Goal: Find specific page/section: Find specific page/section

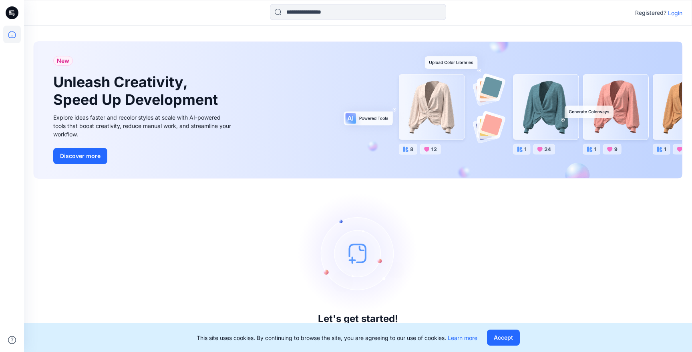
click at [678, 14] on p "Login" at bounding box center [675, 13] width 14 height 8
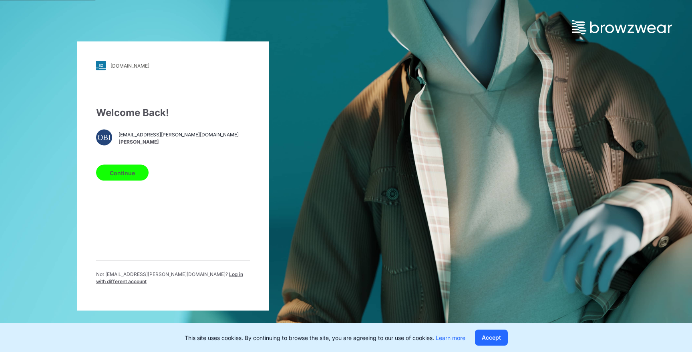
click at [134, 175] on button "Continue" at bounding box center [122, 173] width 52 height 16
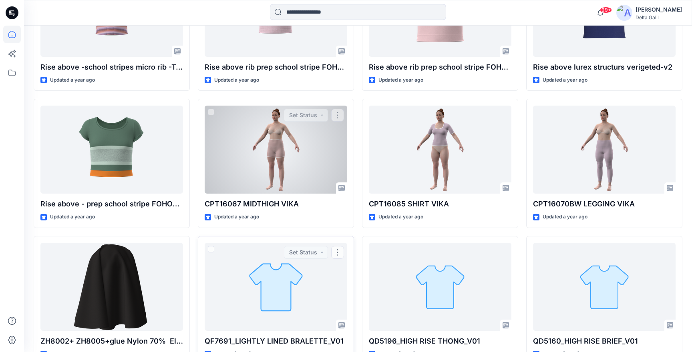
scroll to position [16271, 0]
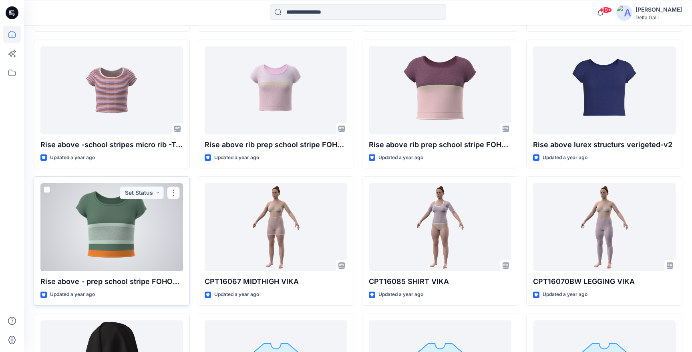
click at [143, 243] on div at bounding box center [111, 227] width 142 height 88
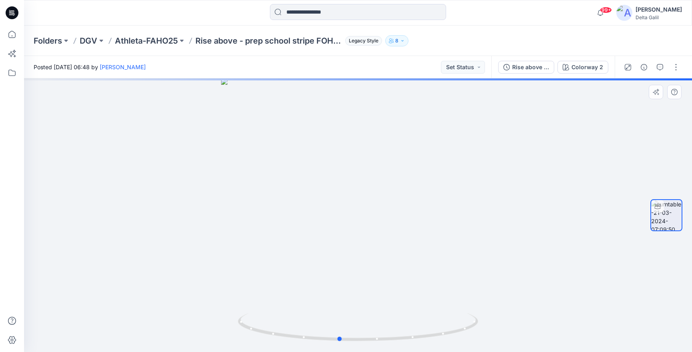
drag, startPoint x: 437, startPoint y: 244, endPoint x: 419, endPoint y: 247, distance: 18.7
click at [419, 247] on div at bounding box center [358, 215] width 668 height 274
click at [389, 261] on div at bounding box center [358, 215] width 668 height 274
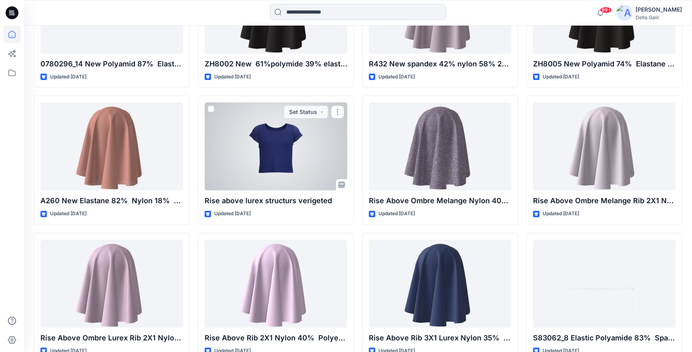
scroll to position [16812, 0]
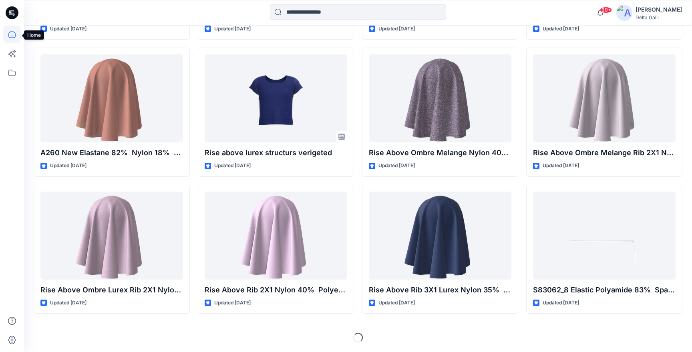
click at [10, 35] on icon at bounding box center [12, 35] width 18 height 18
click at [10, 71] on icon at bounding box center [12, 73] width 18 height 18
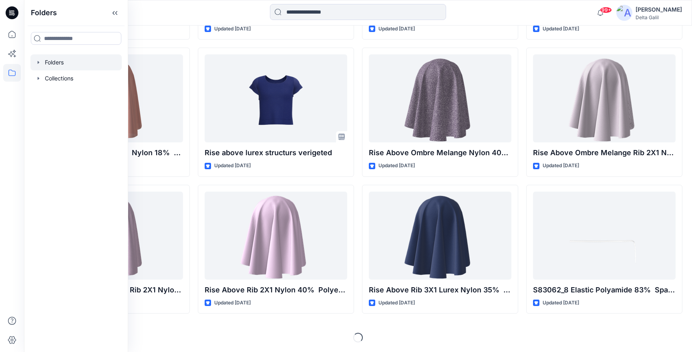
click at [80, 60] on div at bounding box center [75, 62] width 91 height 16
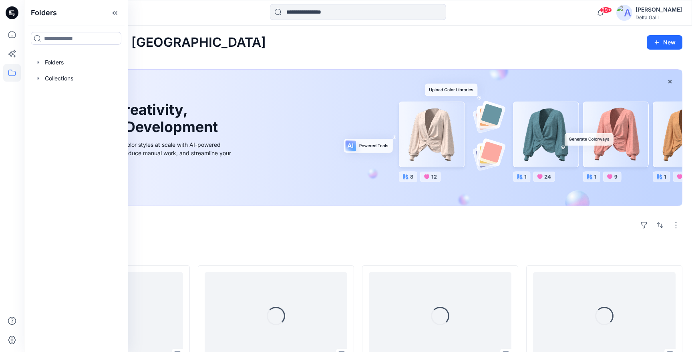
scroll to position [16812, 0]
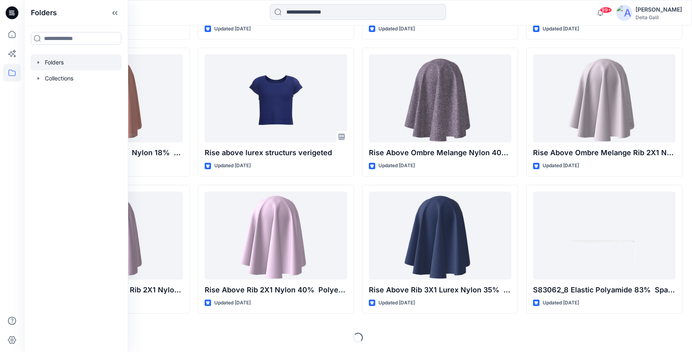
click at [91, 66] on div at bounding box center [75, 62] width 91 height 16
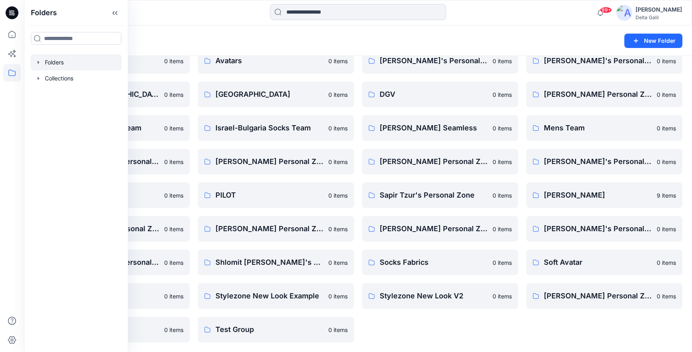
scroll to position [107, 0]
click at [117, 14] on icon at bounding box center [114, 12] width 13 height 13
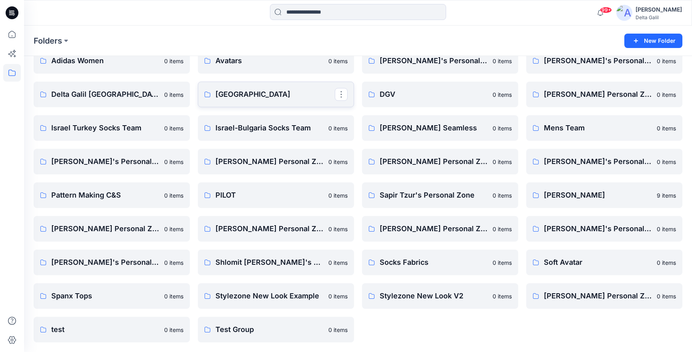
click at [280, 94] on p "[GEOGRAPHIC_DATA]" at bounding box center [274, 94] width 119 height 11
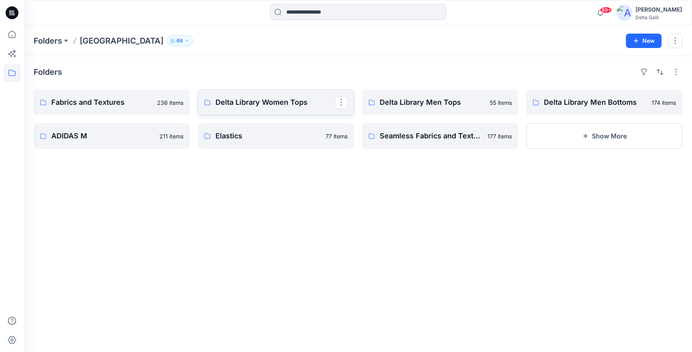
click at [287, 103] on p "Delta Library Women Tops" at bounding box center [274, 102] width 119 height 11
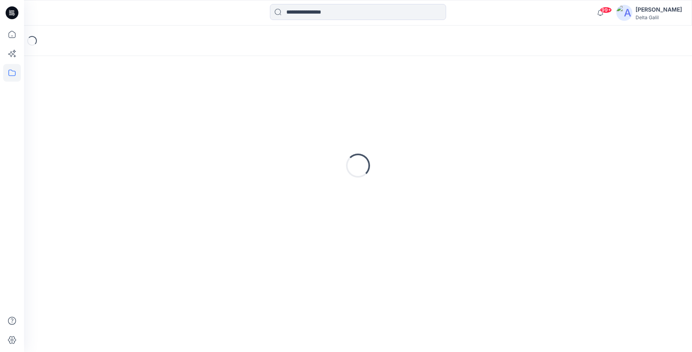
click at [287, 103] on div "Loading..." at bounding box center [358, 166] width 648 height 200
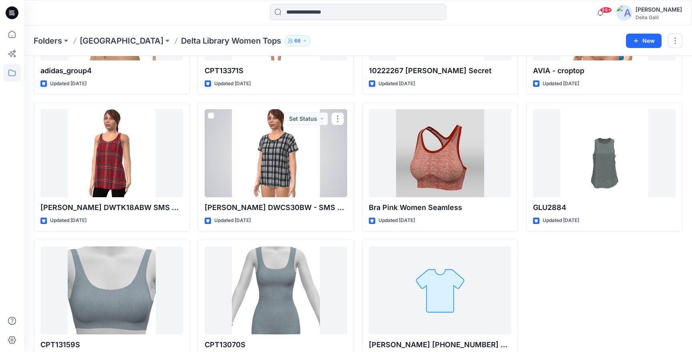
scroll to position [5362, 0]
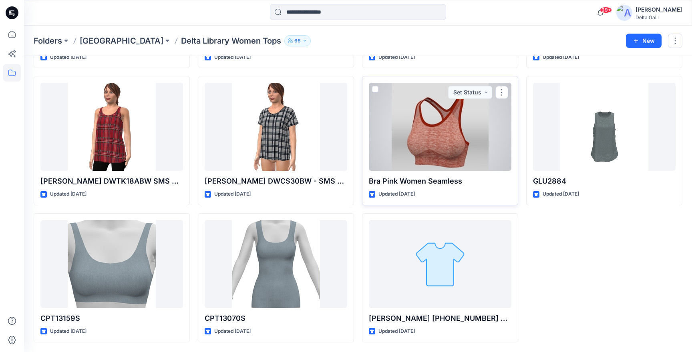
click at [449, 149] on div at bounding box center [440, 127] width 142 height 88
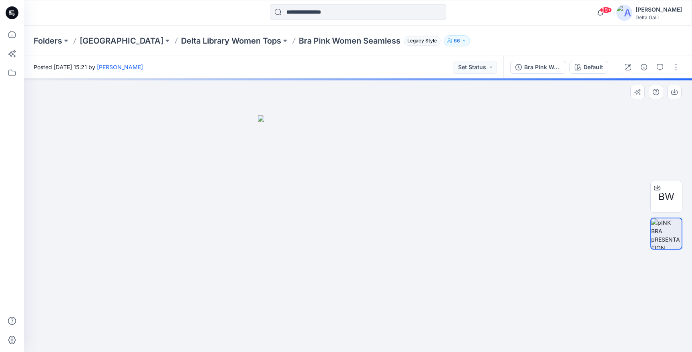
drag, startPoint x: 434, startPoint y: 239, endPoint x: 483, endPoint y: 212, distance: 55.6
click at [482, 212] on div at bounding box center [358, 215] width 668 height 274
